Goal: Task Accomplishment & Management: Use online tool/utility

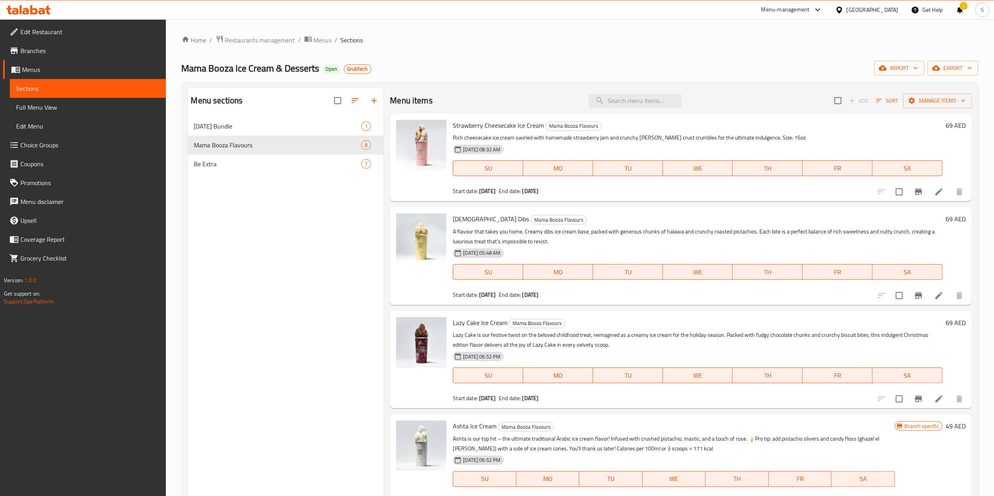
click at [244, 20] on div "Home / Restaurants management / Menus / Sections Mama Booza Ice Cream & Dessert…" at bounding box center [580, 312] width 828 height 587
click at [244, 25] on div "Home / Restaurants management / Menus / Sections Mama Booza Ice Cream & Dessert…" at bounding box center [580, 312] width 828 height 587
click at [249, 42] on span "Restaurants management" at bounding box center [260, 39] width 70 height 9
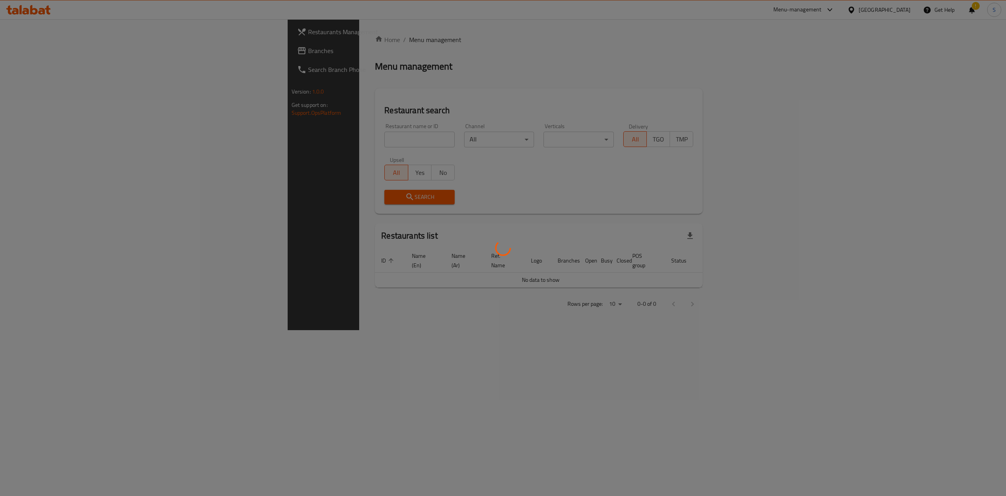
click at [298, 136] on div at bounding box center [503, 248] width 1006 height 496
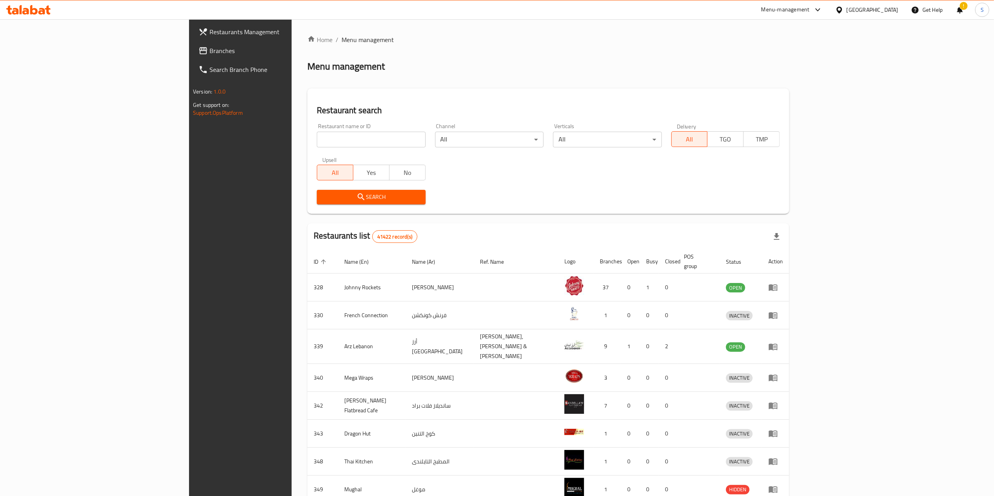
click at [317, 136] on input "search" at bounding box center [371, 140] width 108 height 16
type input "mama booza"
click button "Search" at bounding box center [371, 197] width 108 height 15
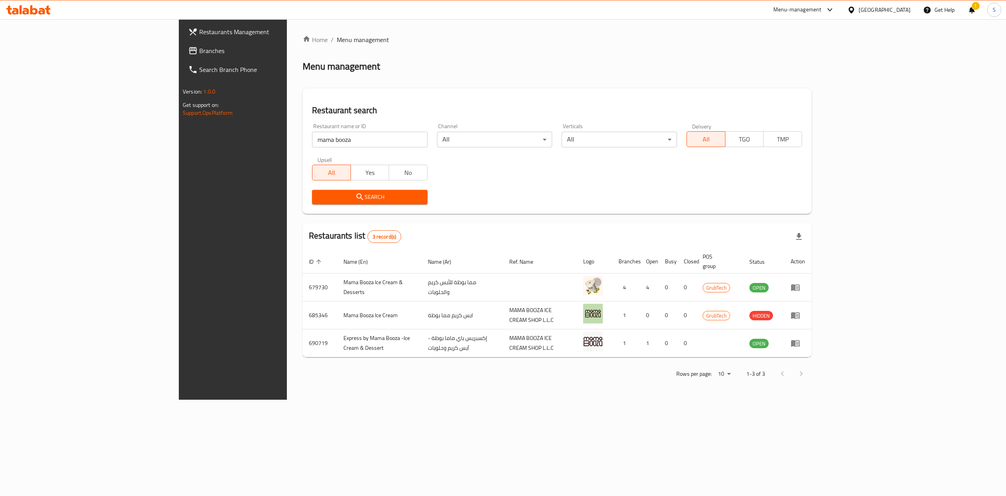
click at [798, 9] on div "Menu-management" at bounding box center [797, 9] width 48 height 9
click at [742, 130] on div "Restaurant-Management" at bounding box center [755, 134] width 62 height 9
